Goal: Information Seeking & Learning: Learn about a topic

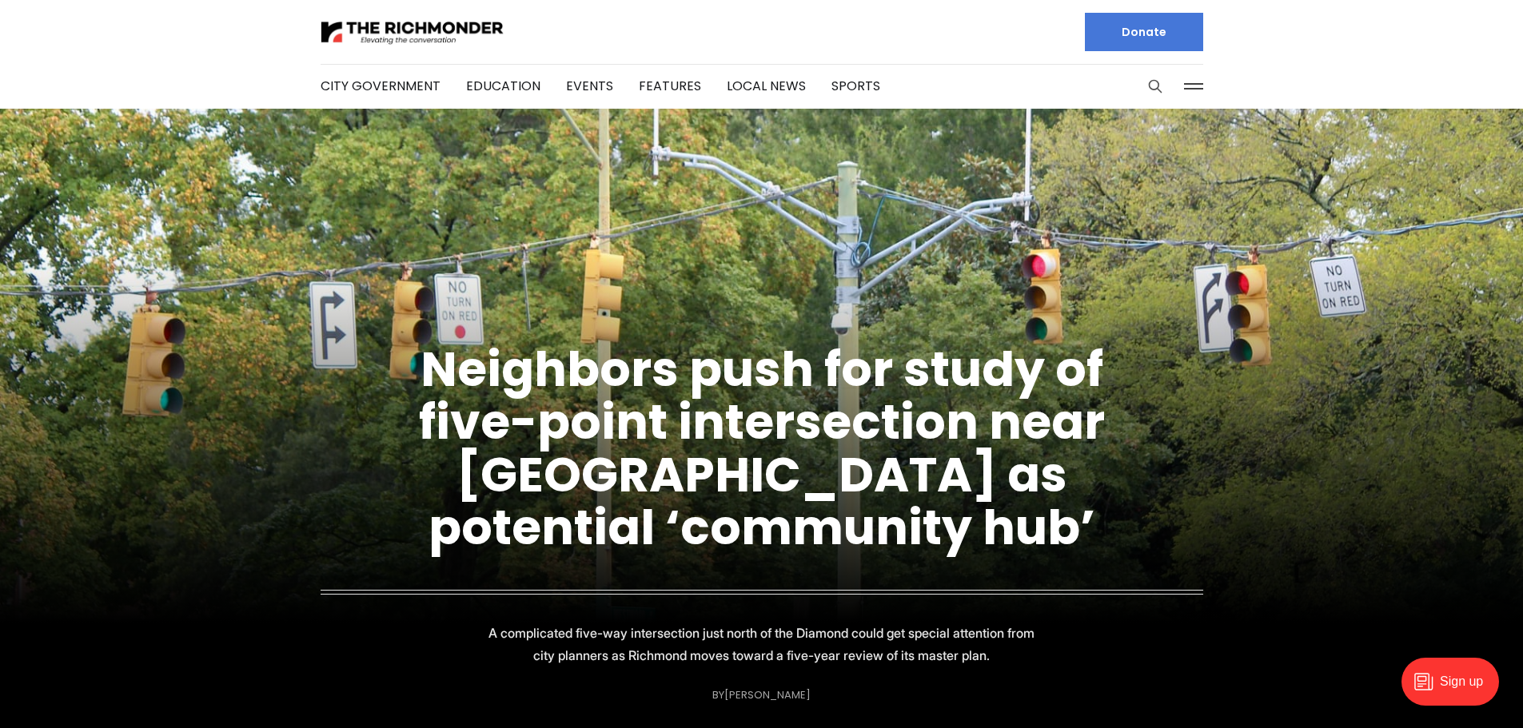
click at [1155, 84] on icon "Search this site" at bounding box center [1155, 86] width 16 height 16
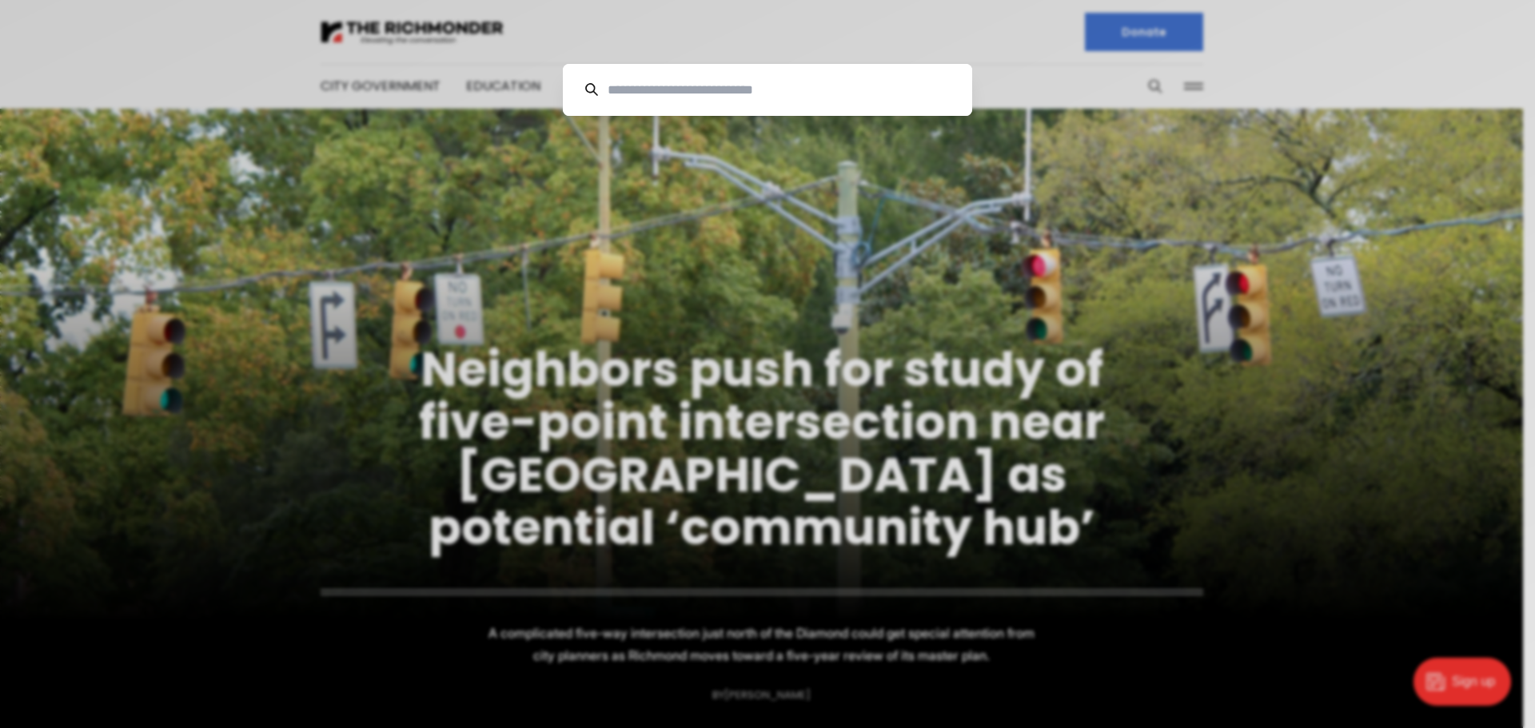
click at [810, 96] on input at bounding box center [774, 90] width 352 height 52
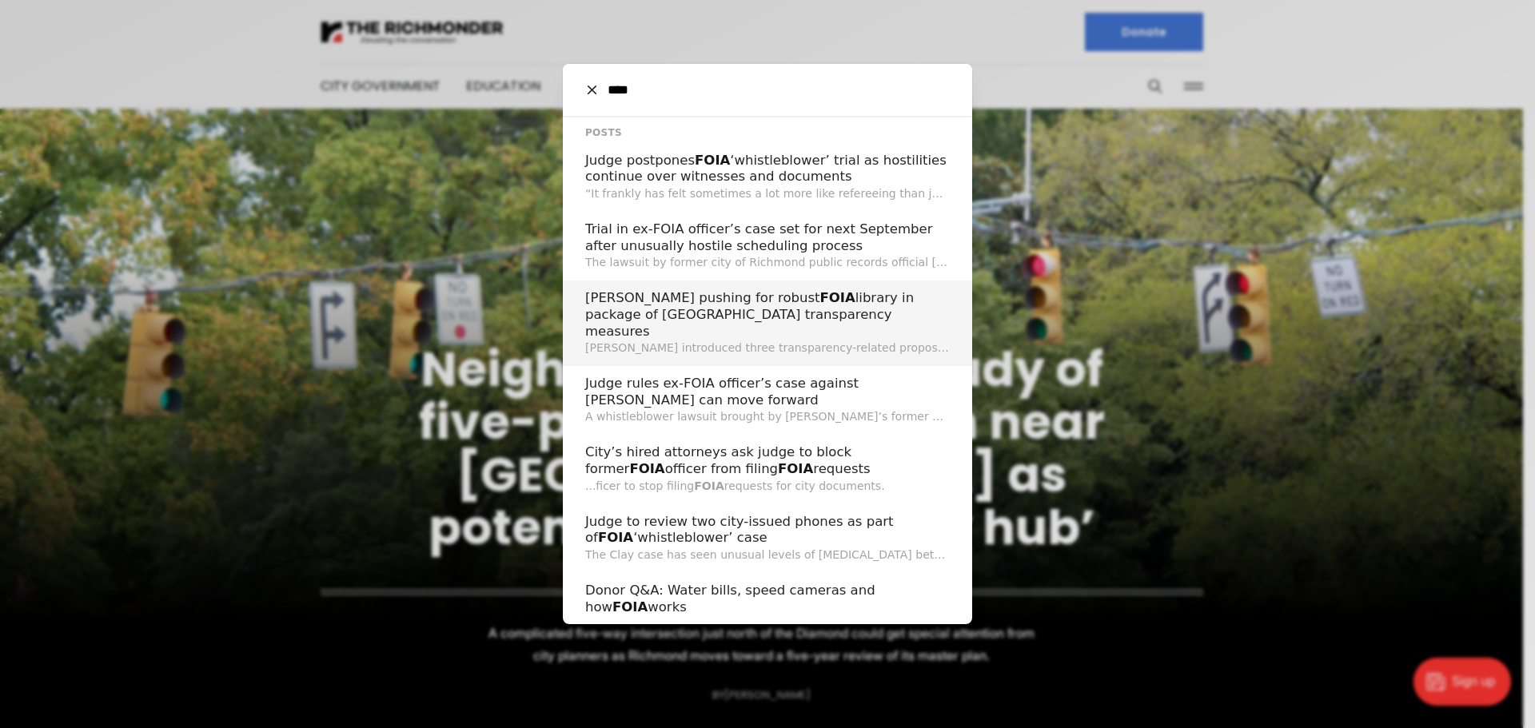
type input "****"
click at [796, 303] on h2 "[PERSON_NAME] pushing for robust FOIA library in package of City Hall transpare…" at bounding box center [767, 315] width 365 height 50
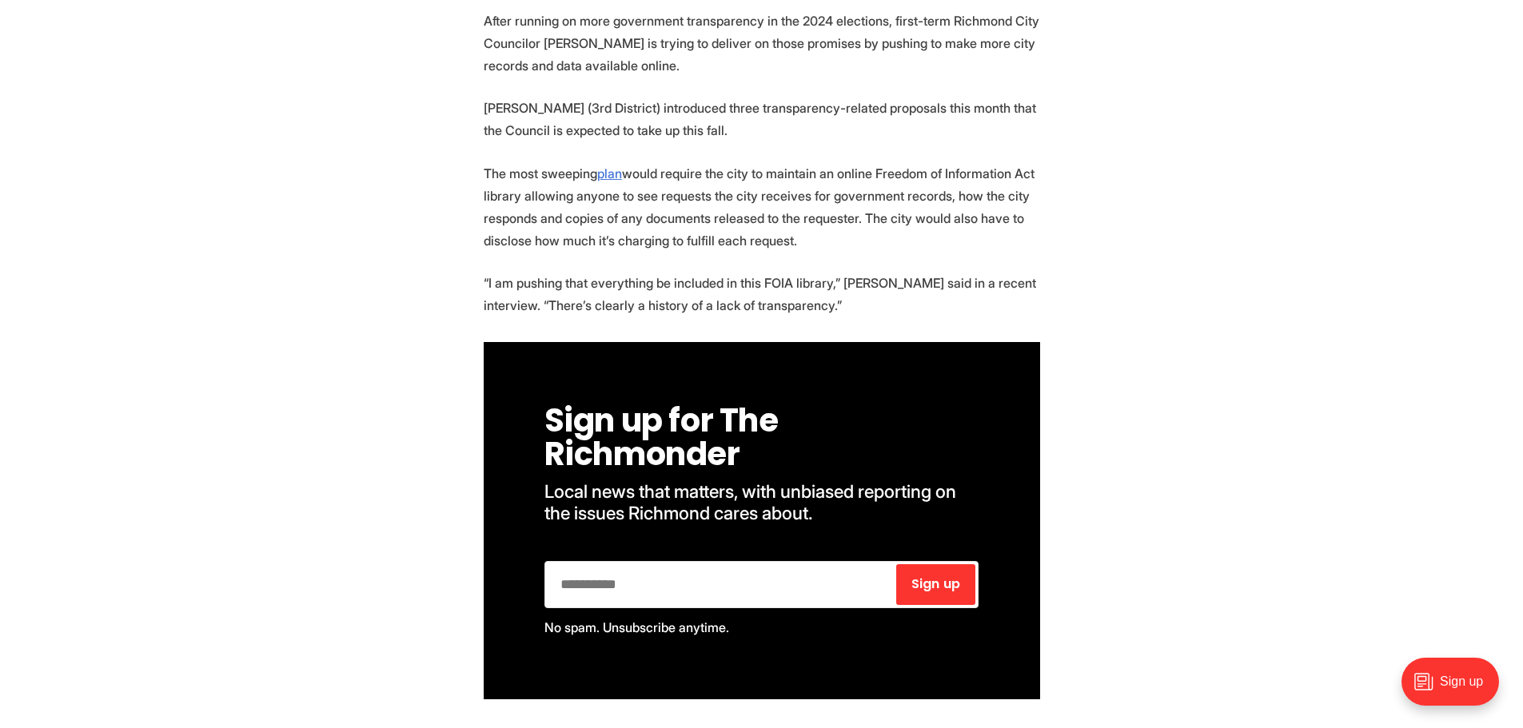
scroll to position [800, 0]
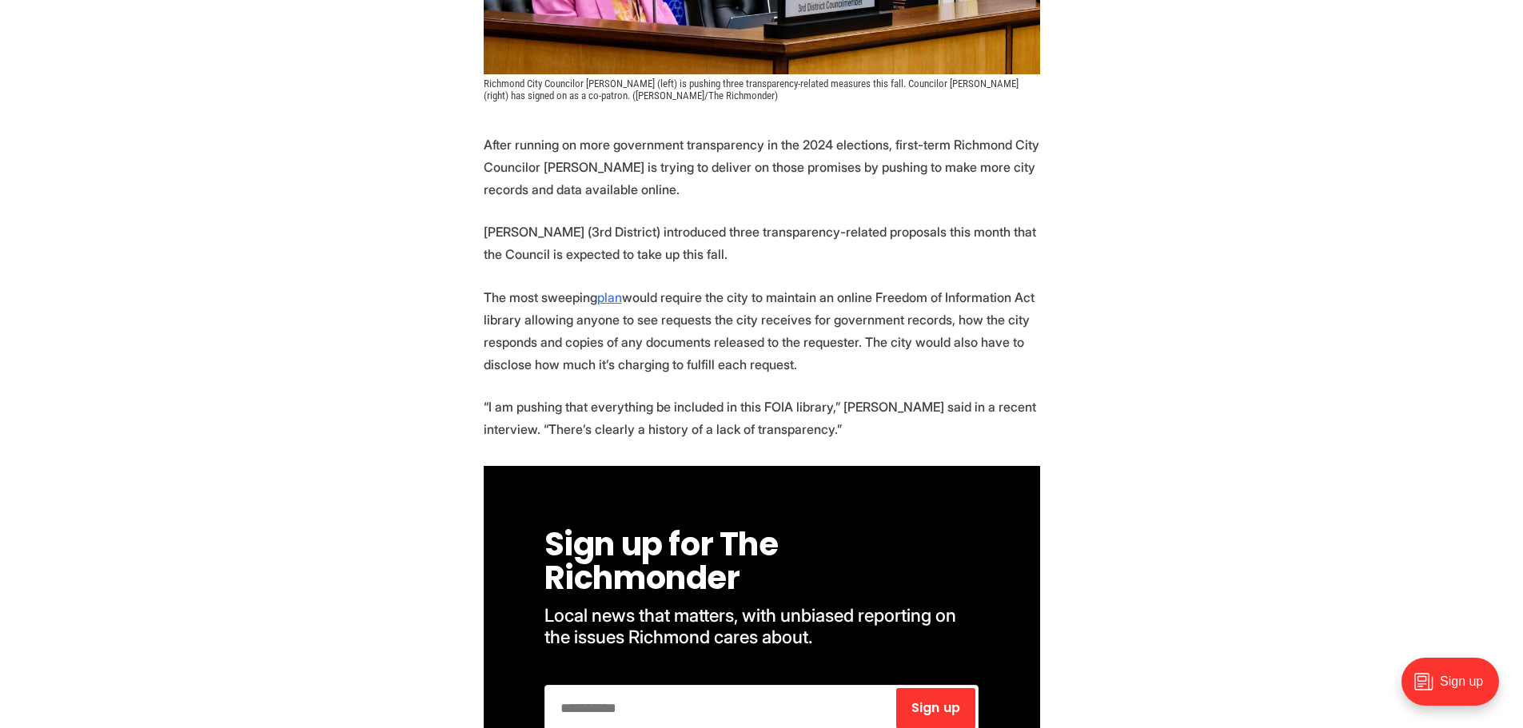
scroll to position [3070, 0]
